Goal: Information Seeking & Learning: Learn about a topic

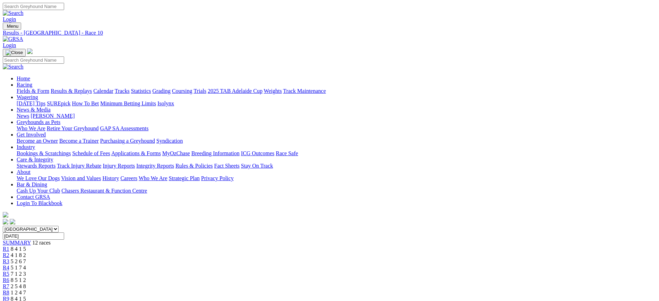
click at [23, 36] on img at bounding box center [13, 39] width 20 height 6
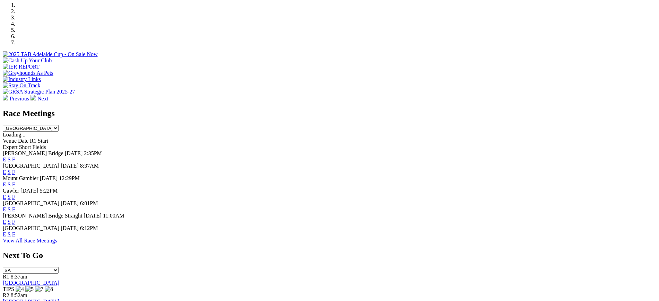
scroll to position [228, 0]
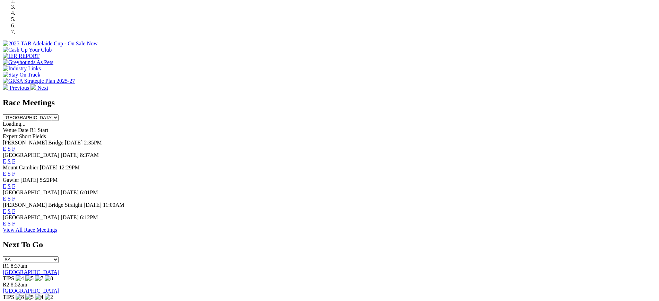
click at [15, 196] on link "F" at bounding box center [13, 199] width 3 height 6
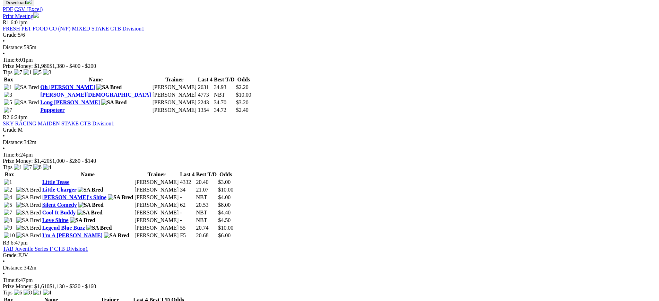
scroll to position [323, 0]
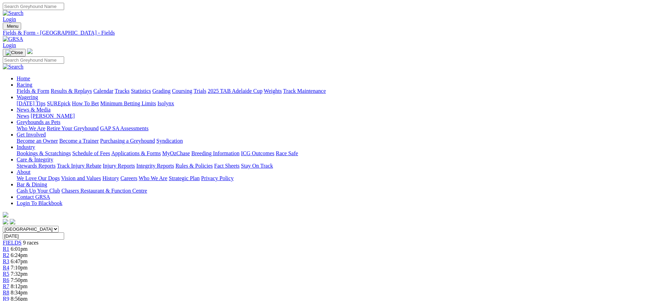
click at [23, 36] on img at bounding box center [13, 39] width 20 height 6
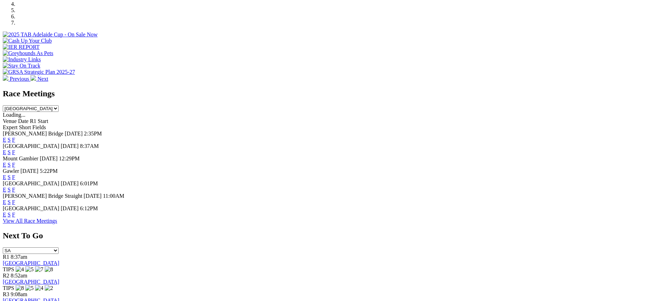
scroll to position [239, 0]
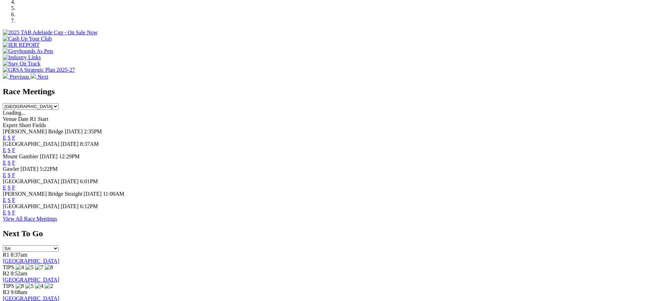
click at [15, 185] on link "F" at bounding box center [13, 188] width 3 height 6
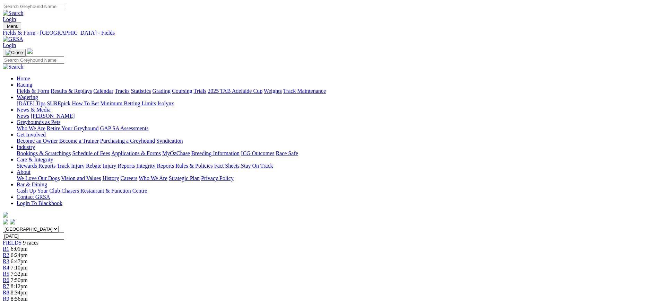
click at [23, 36] on img at bounding box center [13, 39] width 20 height 6
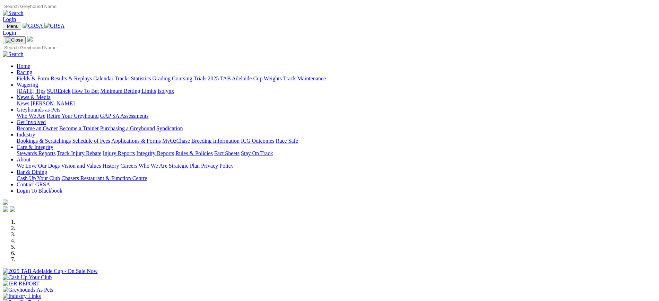
scroll to position [195, 0]
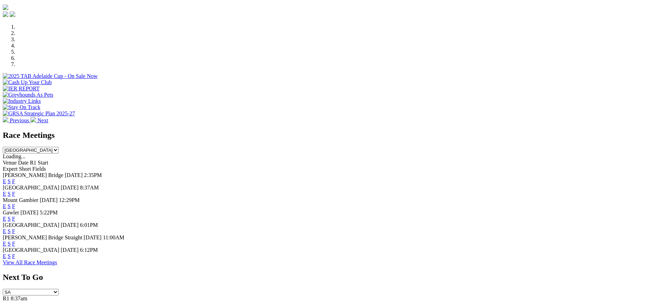
click at [15, 191] on link "F" at bounding box center [13, 194] width 3 height 6
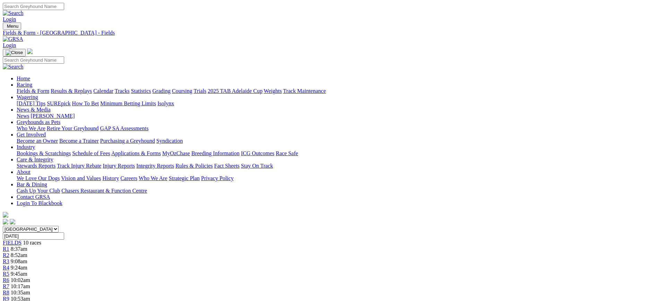
click at [75, 113] on link "[PERSON_NAME]" at bounding box center [53, 116] width 44 height 6
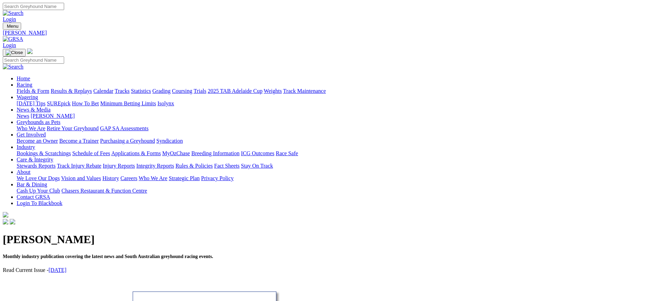
click at [67, 267] on link "September 2025" at bounding box center [58, 270] width 18 height 6
click at [23, 36] on img at bounding box center [13, 39] width 20 height 6
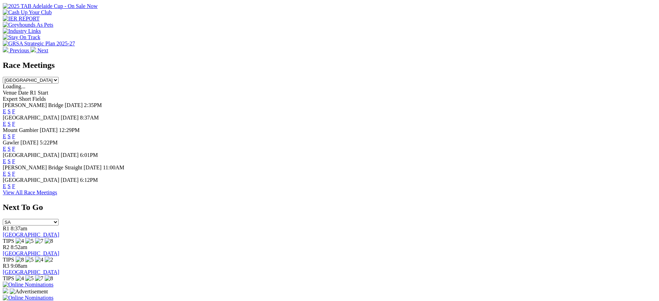
scroll to position [269, 0]
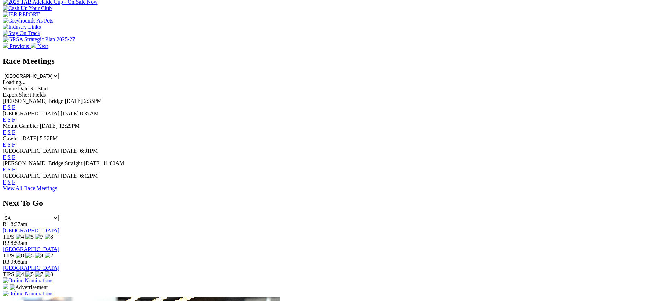
click at [15, 185] on link "F" at bounding box center [13, 182] width 3 height 6
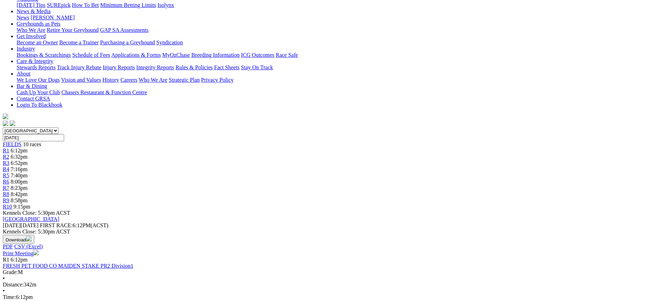
scroll to position [104, 0]
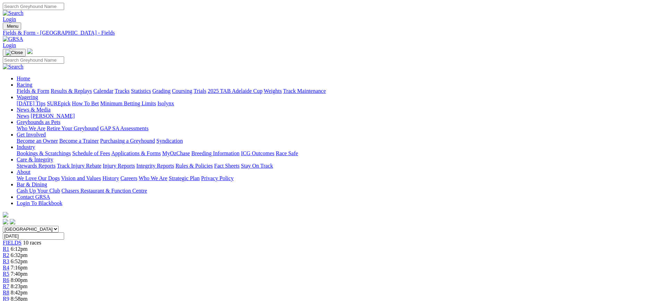
scroll to position [126, 0]
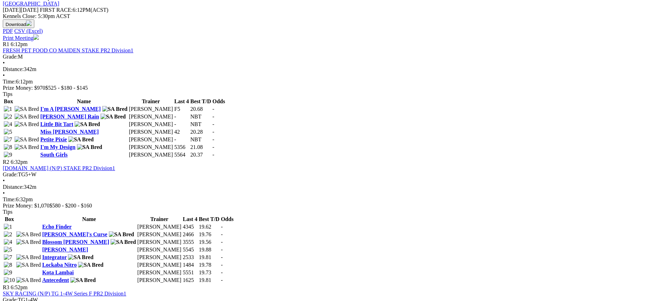
scroll to position [316, 0]
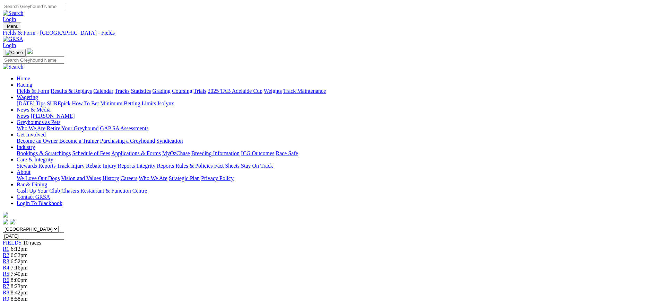
click at [23, 36] on img at bounding box center [13, 39] width 20 height 6
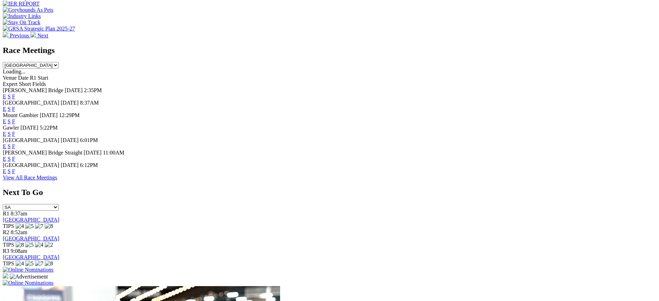
scroll to position [271, 0]
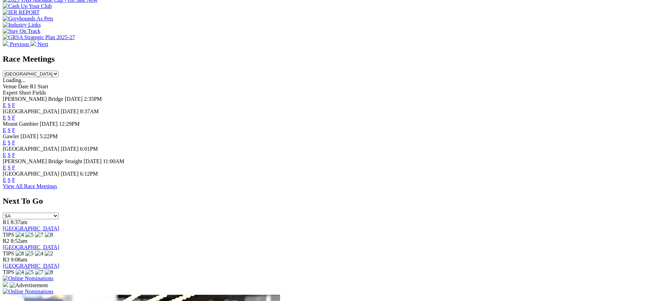
click at [15, 152] on link "F" at bounding box center [13, 155] width 3 height 6
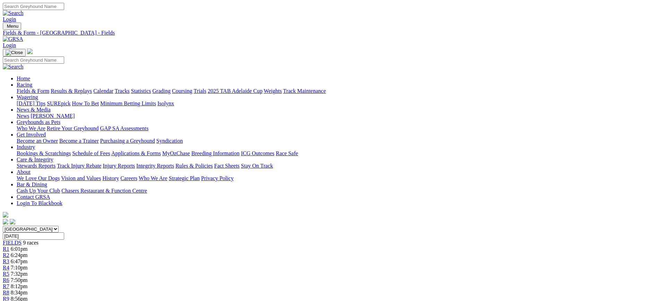
click at [23, 36] on img at bounding box center [13, 39] width 20 height 6
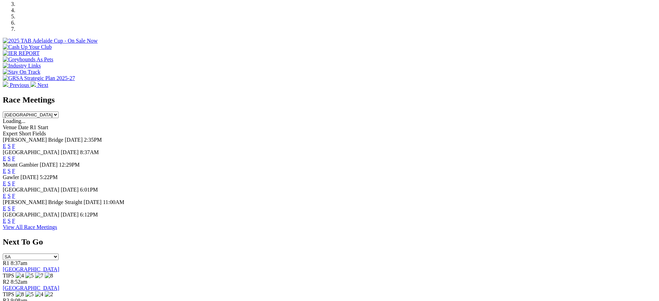
scroll to position [244, 0]
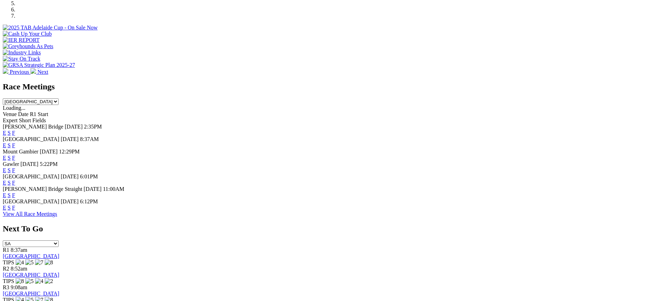
click at [15, 155] on link "F" at bounding box center [13, 158] width 3 height 6
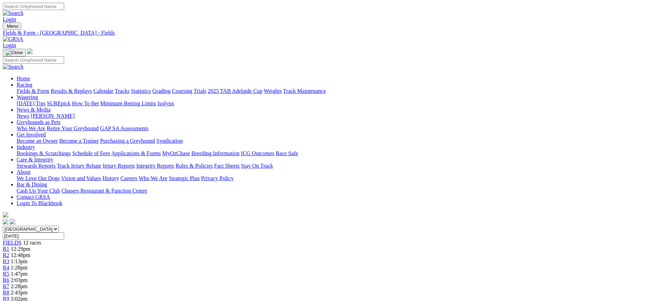
click at [23, 36] on img at bounding box center [13, 39] width 20 height 6
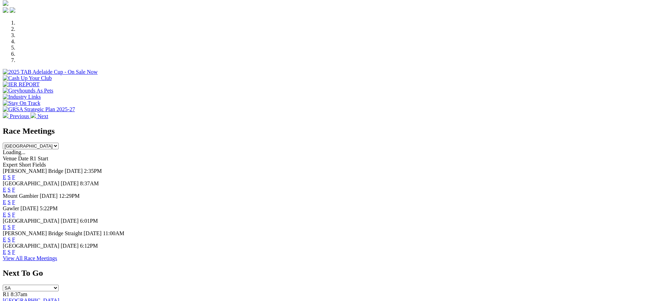
scroll to position [222, 0]
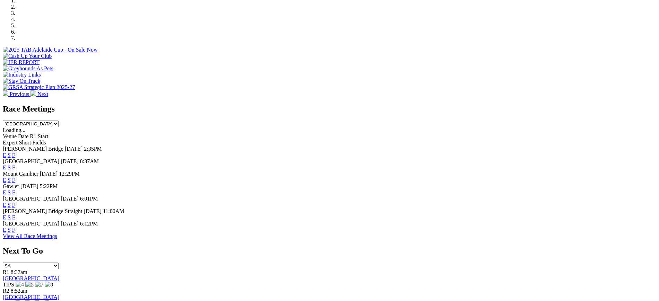
click at [15, 177] on link "F" at bounding box center [13, 180] width 3 height 6
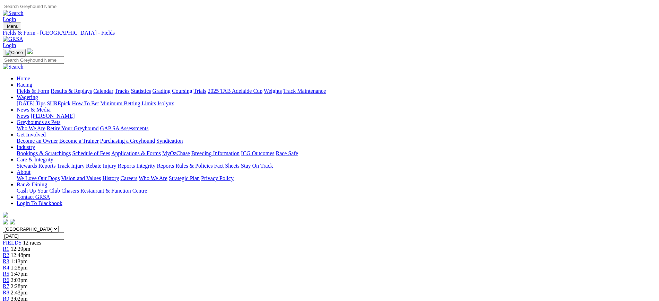
click at [286, 113] on div "News Kennel Capers" at bounding box center [337, 116] width 640 height 6
click at [51, 107] on link "News & Media" at bounding box center [34, 110] width 34 height 6
click at [29, 113] on link "News" at bounding box center [23, 116] width 12 height 6
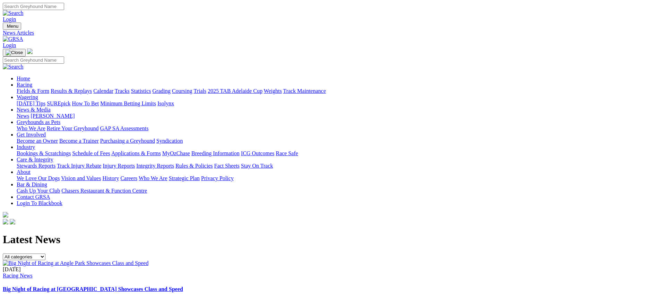
click at [45, 101] on link "[DATE] Tips" at bounding box center [31, 104] width 29 height 6
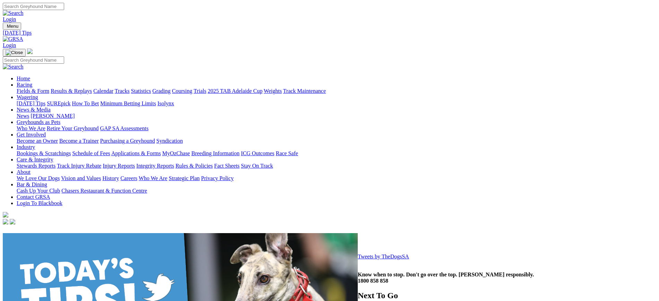
click at [23, 36] on img at bounding box center [13, 39] width 20 height 6
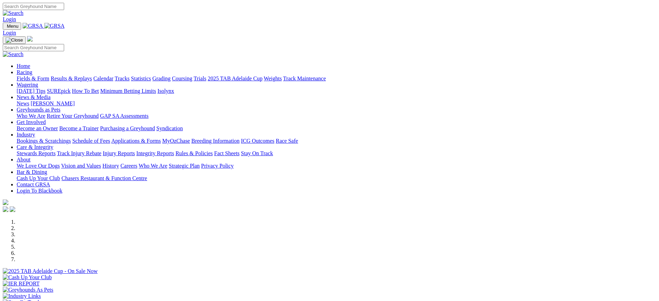
click at [113, 76] on link "Calendar" at bounding box center [103, 79] width 20 height 6
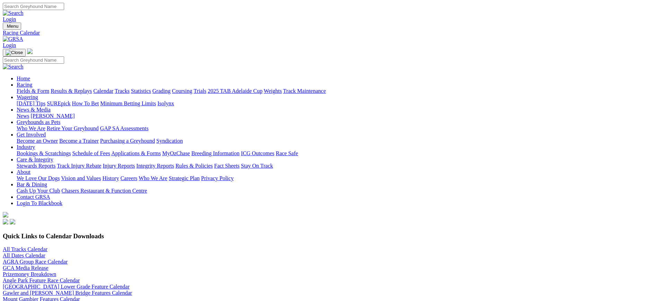
click at [32, 301] on img at bounding box center [29, 306] width 6 height 6
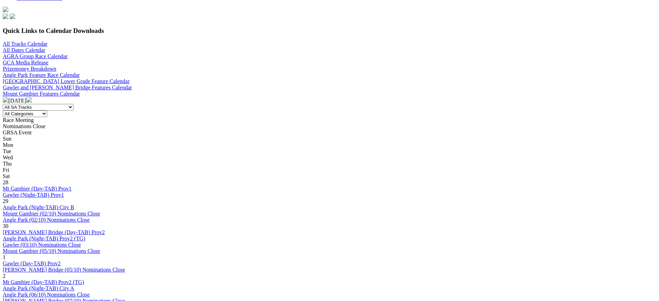
scroll to position [202, 0]
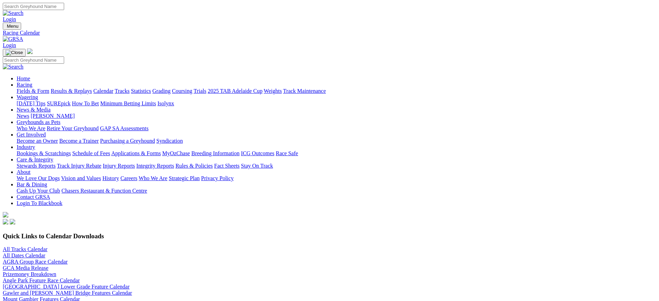
click at [23, 36] on img at bounding box center [13, 39] width 20 height 6
